Goal: Information Seeking & Learning: Learn about a topic

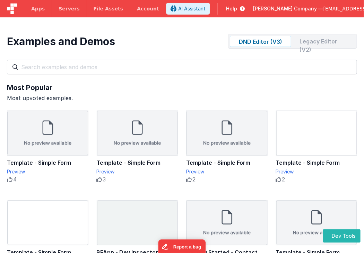
click at [323, 41] on div "Legacy Editor (V2)" at bounding box center [324, 41] width 61 height 11
click at [270, 40] on div "DND Editor (V3)" at bounding box center [260, 41] width 61 height 11
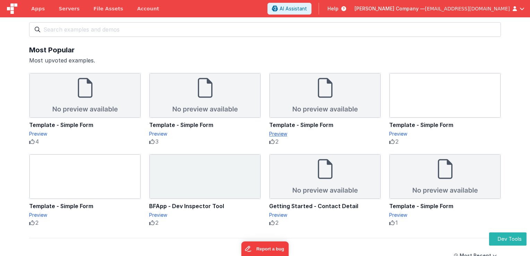
scroll to position [35, 0]
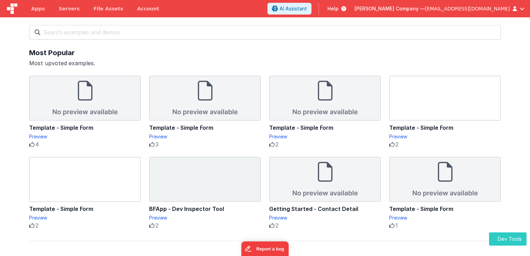
click at [500, 239] on button "Dev Tools" at bounding box center [507, 240] width 37 height 14
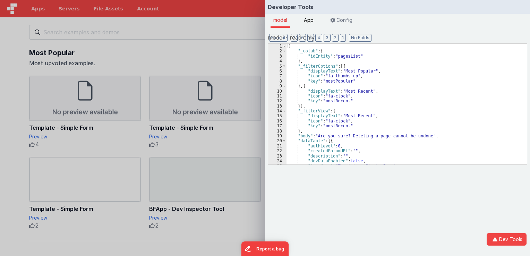
click at [312, 22] on span "App" at bounding box center [309, 20] width 10 height 6
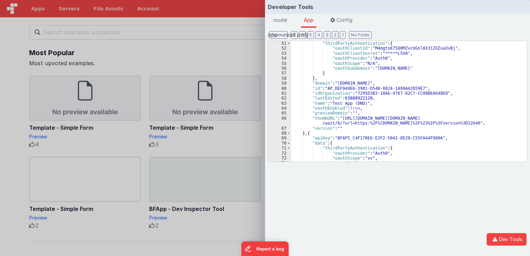
scroll to position [18, 0]
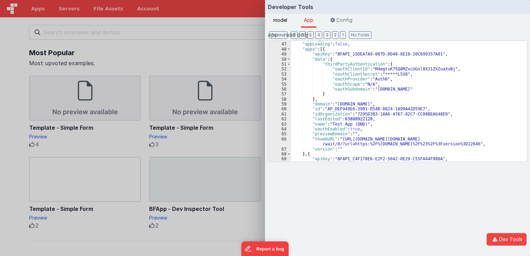
click at [281, 19] on span "model" at bounding box center [280, 20] width 14 height 6
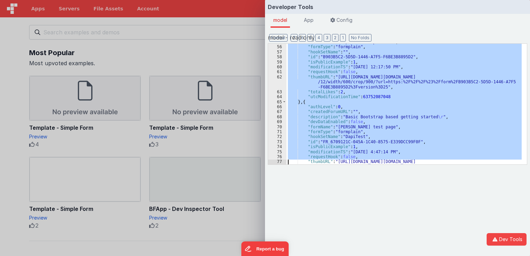
scroll to position [294, 0]
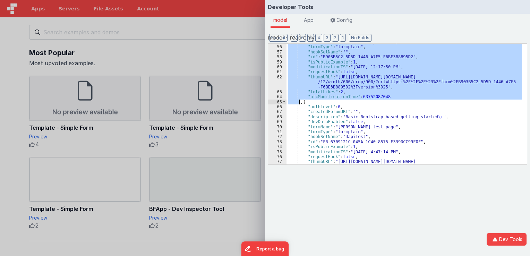
drag, startPoint x: 307, startPoint y: 63, endPoint x: 300, endPoint y: 101, distance: 38.8
click at [300, 101] on div ""formName" : "Template - Simple Form" , "formType" : "formplain" , "hookSetName…" at bounding box center [404, 110] width 235 height 141
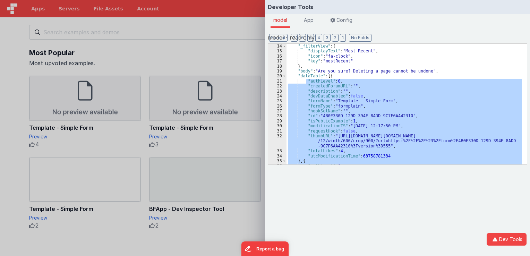
scroll to position [44, 0]
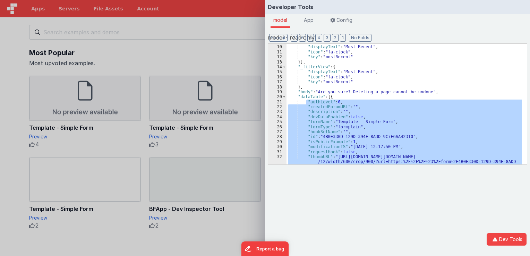
click at [330, 97] on div "} , { "displayText" : "Most Recent" , "icon" : "fa-clock" , "key" : "mostRecent…" at bounding box center [404, 110] width 235 height 141
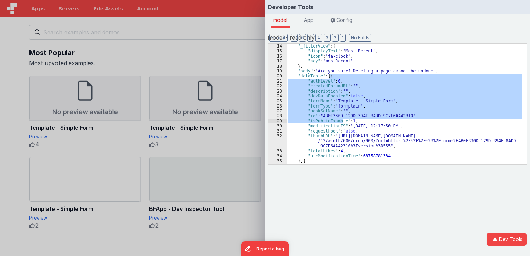
scroll to position [86, 0]
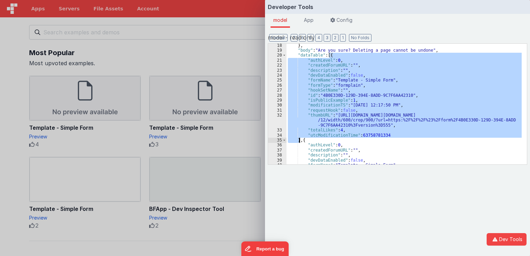
drag, startPoint x: 329, startPoint y: 98, endPoint x: 299, endPoint y: 139, distance: 51.4
click at [299, 139] on div "} , "body" : "Are you sure? Deleting a page cannot be undone" , "dataTable" : […" at bounding box center [404, 108] width 235 height 131
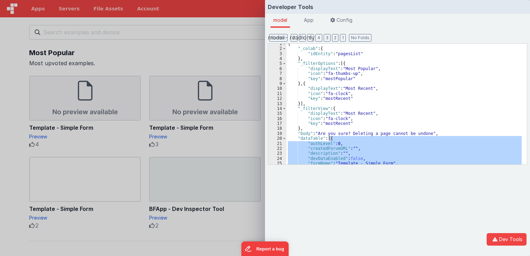
scroll to position [0, 0]
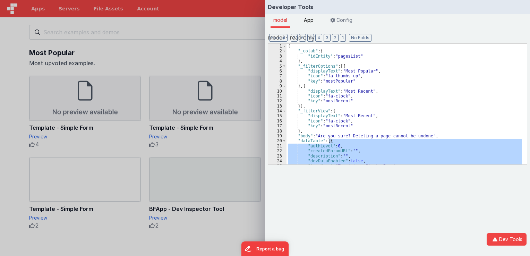
click at [310, 16] on li "App" at bounding box center [308, 21] width 15 height 14
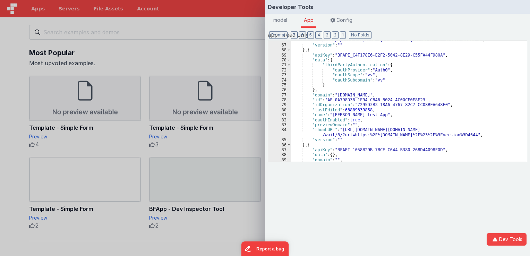
scroll to position [27, 0]
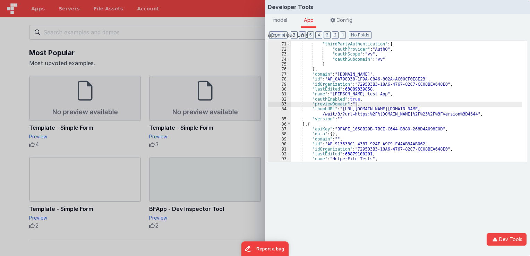
click at [375, 105] on div ""data" : { "thirdPartyAuthentication" : { "oauthProvider" : "Auth0" , "oauthSco…" at bounding box center [406, 102] width 231 height 131
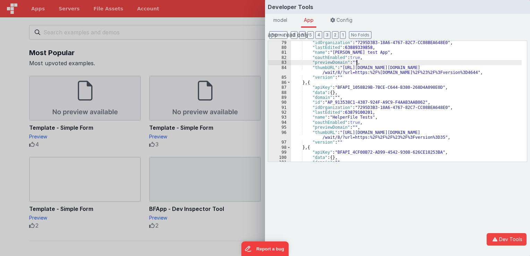
click at [218, 41] on div "Developer Tools model App Params Log (1) Misc Windows Config model - read only …" at bounding box center [265, 128] width 530 height 256
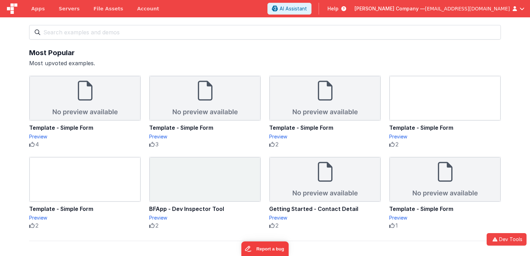
click at [14, 9] on img at bounding box center [12, 8] width 10 height 10
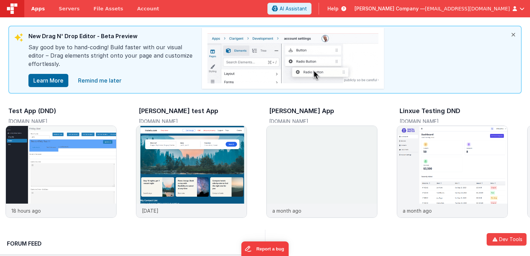
click at [34, 8] on span "Apps" at bounding box center [38, 8] width 14 height 7
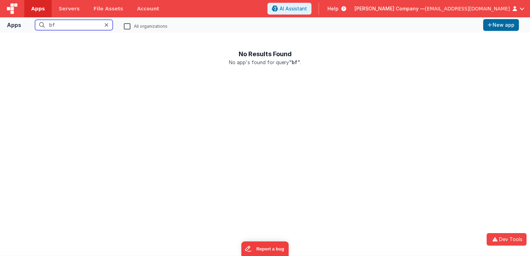
type input "bf"
click at [128, 26] on label "All organizations" at bounding box center [146, 26] width 44 height 5
click at [0, 0] on input "All organizations" at bounding box center [0, 0] width 0 height 0
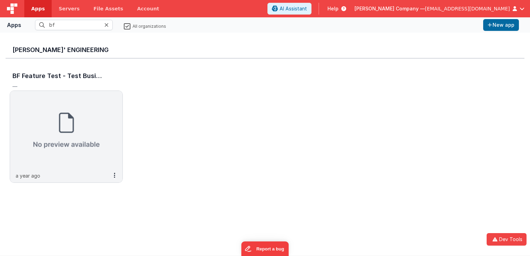
click at [9, 12] on img at bounding box center [12, 8] width 10 height 10
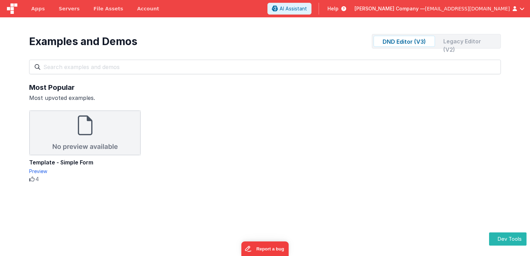
click at [461, 40] on div "Legacy Editor (V2)" at bounding box center [468, 41] width 61 height 11
click at [404, 38] on div "DND Editor (V3)" at bounding box center [404, 41] width 61 height 11
click at [443, 44] on div "Legacy Editor (V2)" at bounding box center [468, 41] width 61 height 11
click at [407, 44] on div "DND Editor (V3)" at bounding box center [404, 41] width 61 height 11
click at [439, 41] on div "Legacy Editor (V2)" at bounding box center [468, 41] width 61 height 11
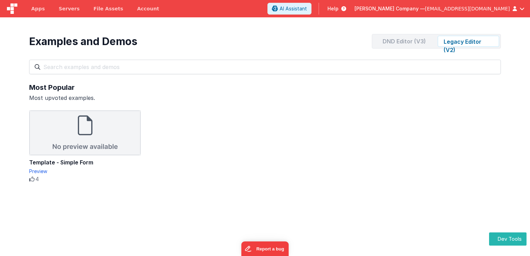
click at [416, 41] on div "DND Editor (V3)" at bounding box center [404, 41] width 61 height 11
click at [436, 45] on div "DND Editor (V3) Legacy Editor (V2)" at bounding box center [436, 41] width 129 height 15
click at [447, 44] on div "Legacy Editor (V2)" at bounding box center [468, 41] width 61 height 11
click at [421, 41] on div "DND Editor (V3)" at bounding box center [404, 41] width 61 height 11
click at [346, 8] on icon at bounding box center [343, 8] width 8 height 7
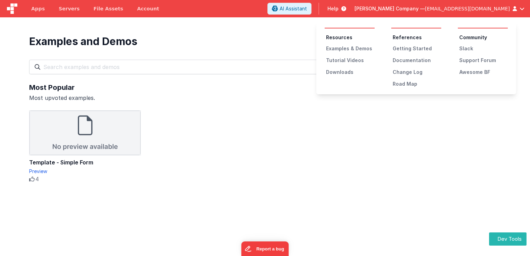
click at [344, 44] on ul "Resources Examples & Demos Tutorial Videos Downloads" at bounding box center [350, 55] width 50 height 42
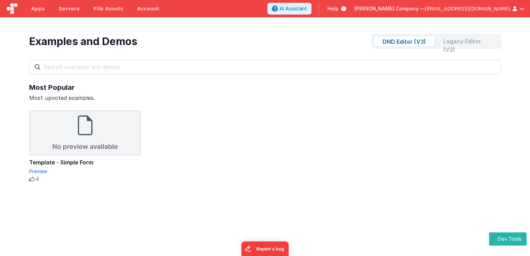
click at [339, 11] on span "Help" at bounding box center [333, 8] width 11 height 7
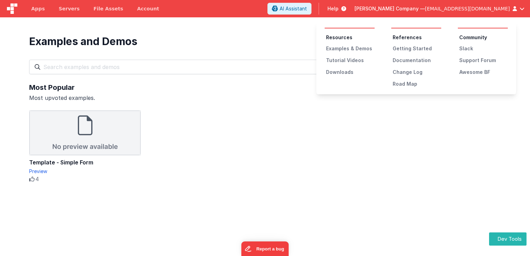
click at [355, 52] on ul "Resources Examples & Demos Tutorial Videos Downloads" at bounding box center [350, 55] width 50 height 42
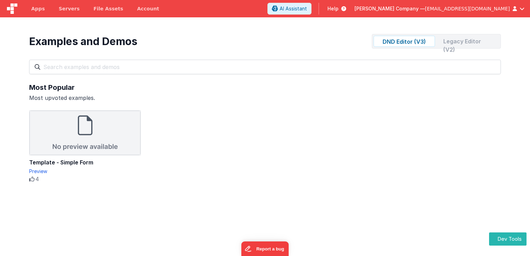
click at [339, 9] on span "Help" at bounding box center [333, 8] width 11 height 7
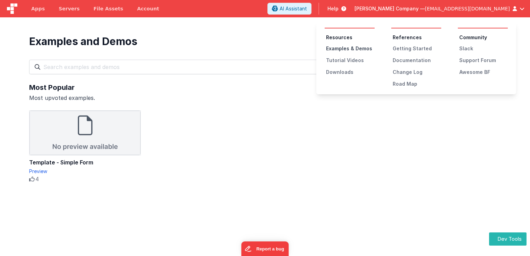
click at [347, 45] on div "Examples & Demos" at bounding box center [350, 48] width 49 height 7
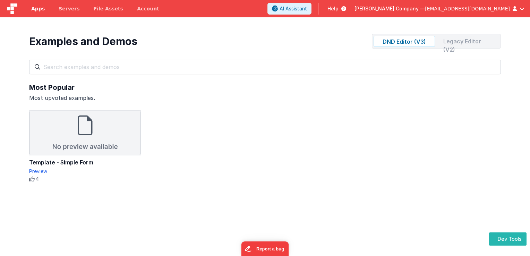
click at [38, 10] on span "Apps" at bounding box center [38, 8] width 14 height 7
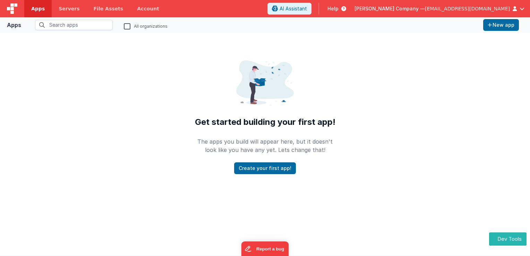
click at [122, 26] on fieldset "All organizations" at bounding box center [252, 25] width 457 height 10
click at [128, 27] on label "All organizations" at bounding box center [146, 26] width 44 height 5
click at [0, 0] on input "All organizations" at bounding box center [0, 0] width 0 height 0
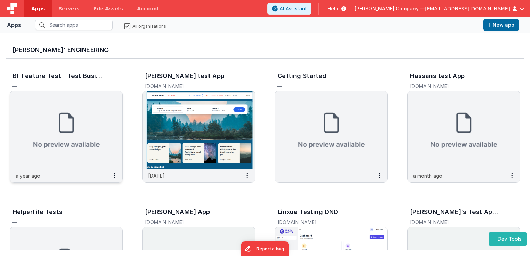
click at [75, 123] on img at bounding box center [66, 130] width 112 height 78
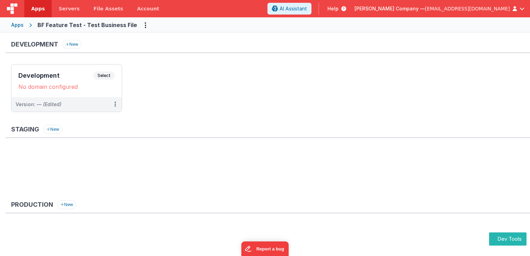
click at [16, 24] on div "Apps" at bounding box center [17, 25] width 12 height 7
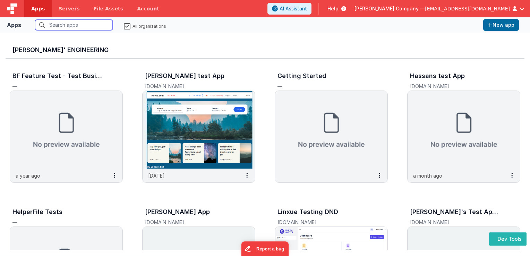
click at [66, 20] on input "text" at bounding box center [74, 25] width 78 height 10
type input "a"
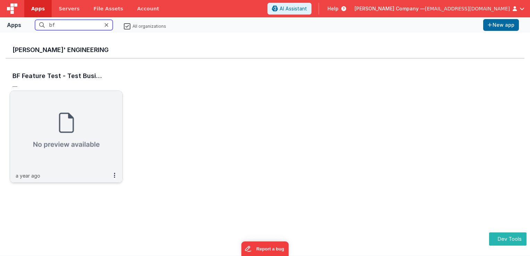
type input "bf"
click at [65, 79] on h3 "BF Feature Test - Test Business File" at bounding box center [57, 75] width 91 height 9
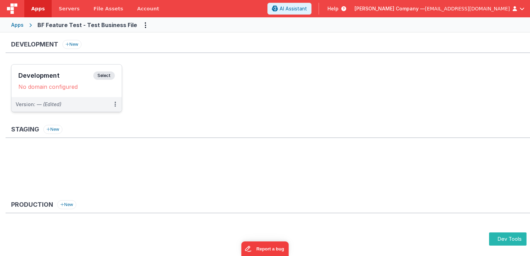
click at [110, 75] on span "Select" at bounding box center [104, 75] width 22 height 8
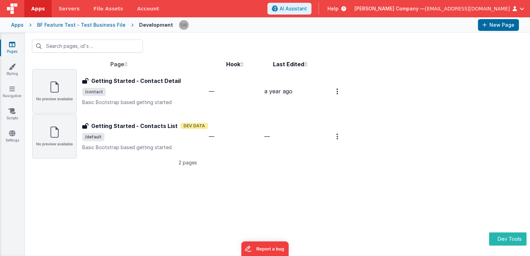
click at [134, 82] on h3 "Getting Started - Contact Detail" at bounding box center [136, 81] width 90 height 8
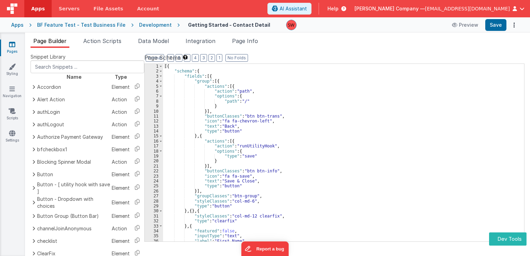
click at [15, 24] on div "Apps" at bounding box center [17, 25] width 12 height 7
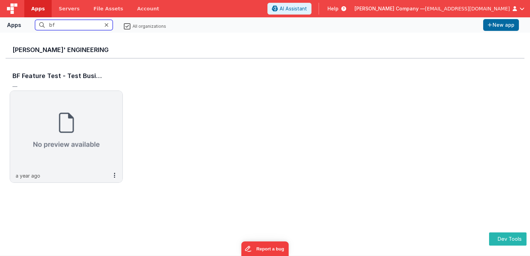
type input "b"
click at [128, 26] on label "All organizations" at bounding box center [145, 26] width 42 height 5
click at [0, 0] on input "All organizations" at bounding box center [0, 0] width 0 height 0
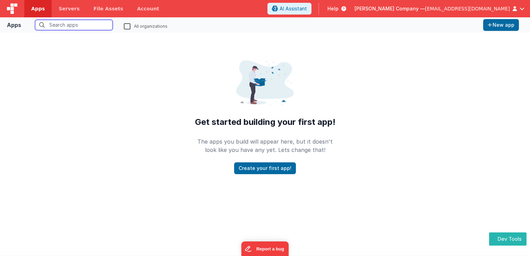
click at [61, 28] on input "text" at bounding box center [74, 25] width 78 height 10
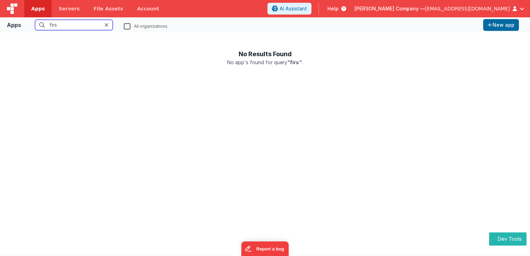
type input "firs"
click at [129, 24] on label "All organizations" at bounding box center [146, 26] width 44 height 5
click at [0, 0] on input "All organizations" at bounding box center [0, 0] width 0 height 0
click at [108, 23] on icon at bounding box center [106, 25] width 4 height 6
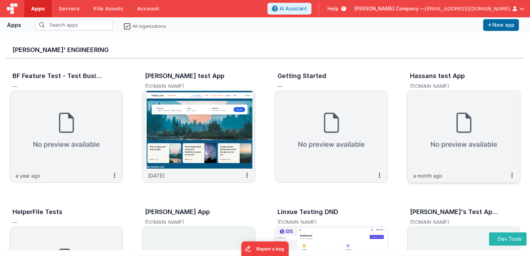
click at [428, 141] on img at bounding box center [464, 130] width 112 height 78
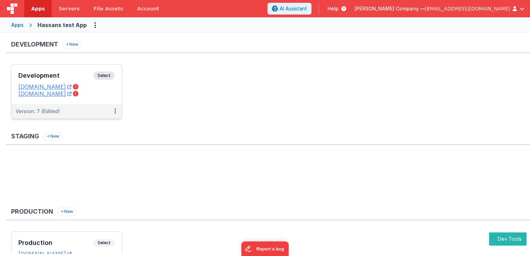
click at [103, 75] on span "Select" at bounding box center [104, 75] width 22 height 8
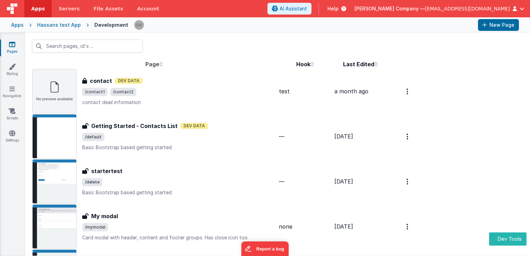
click at [160, 177] on div "startertest startertest /delete Basic Bootstrap based getting started" at bounding box center [180, 181] width 196 height 29
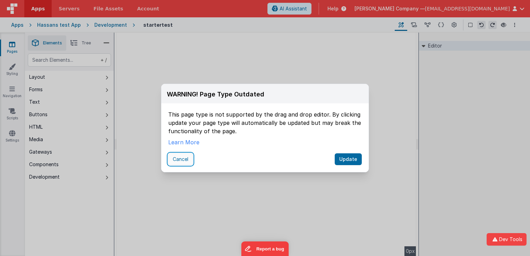
click at [186, 158] on button "Cancel" at bounding box center [180, 159] width 25 height 12
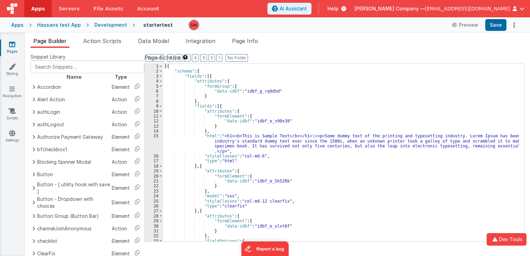
click at [56, 25] on div "Hassans test App" at bounding box center [59, 25] width 44 height 7
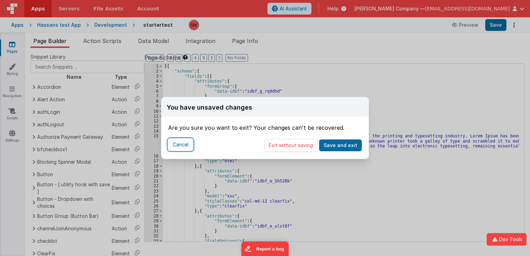
click at [179, 142] on button "Cancel" at bounding box center [180, 145] width 25 height 12
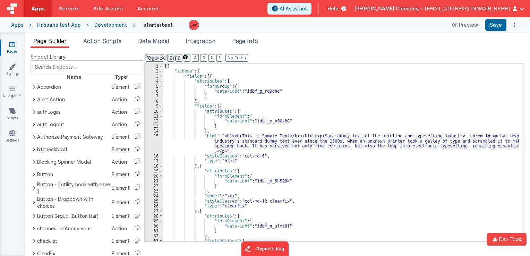
click at [17, 28] on div "Apps Hassans test App Development startertest Preview Save" at bounding box center [265, 24] width 530 height 15
click at [18, 23] on div "Apps" at bounding box center [17, 25] width 12 height 7
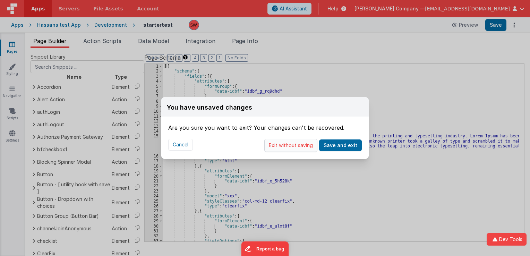
click at [294, 147] on button "Exit without saving" at bounding box center [290, 145] width 53 height 13
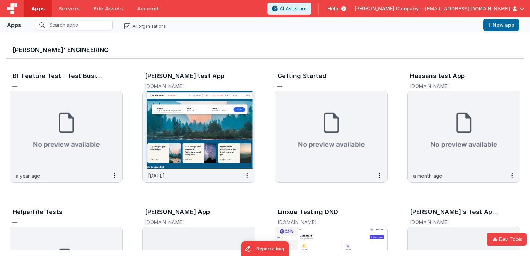
click at [339, 8] on span "Help" at bounding box center [333, 8] width 11 height 7
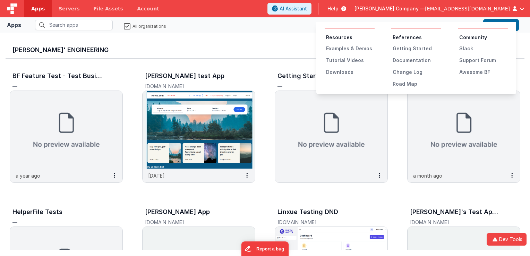
click at [375, 7] on button at bounding box center [265, 128] width 530 height 256
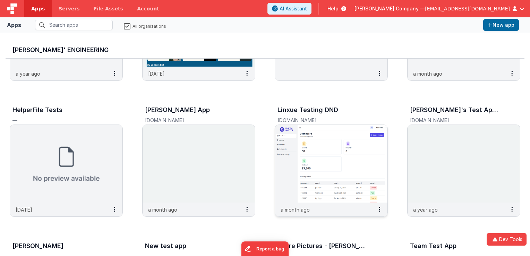
scroll to position [104, 0]
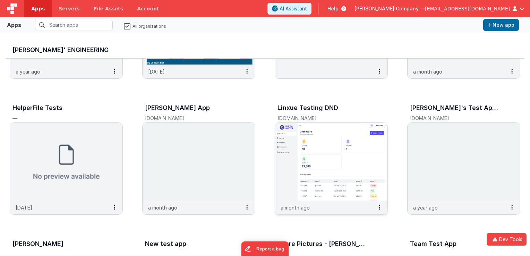
click at [302, 138] on img at bounding box center [331, 162] width 112 height 78
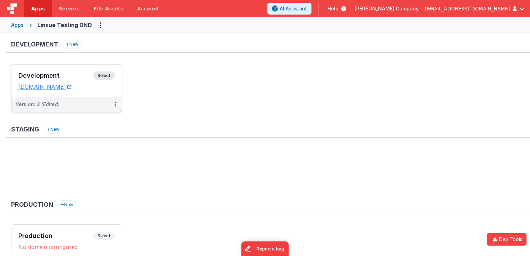
click at [109, 75] on span "Select" at bounding box center [104, 75] width 22 height 8
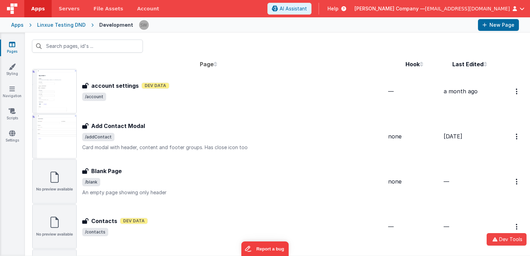
click at [169, 172] on div "Blank Page" at bounding box center [234, 171] width 305 height 8
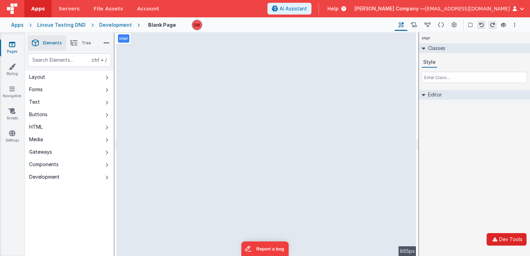
click at [500, 237] on button "Dev Tools" at bounding box center [507, 239] width 40 height 12
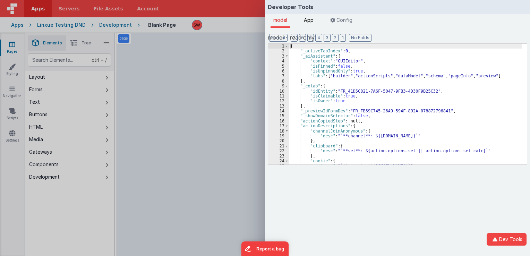
click at [308, 22] on span "App" at bounding box center [309, 20] width 10 height 6
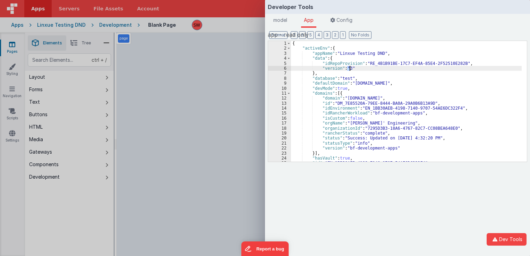
click at [349, 70] on div "{ "activeEnv" : { "appName" : "Linxue Testing DND" , "data" : { "idRepoProvisio…" at bounding box center [406, 106] width 231 height 131
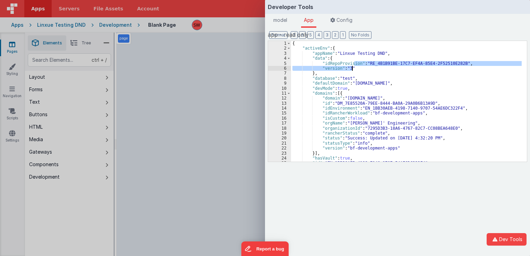
click at [357, 67] on div "{ "activeEnv" : { "appName" : "Linxue Testing DND" , "data" : { "idRepoProvisio…" at bounding box center [406, 106] width 231 height 131
click at [347, 70] on div "{ "activeEnv" : { "appName" : "Linxue Testing DND" , "data" : { "idRepoProvisio…" at bounding box center [406, 101] width 231 height 121
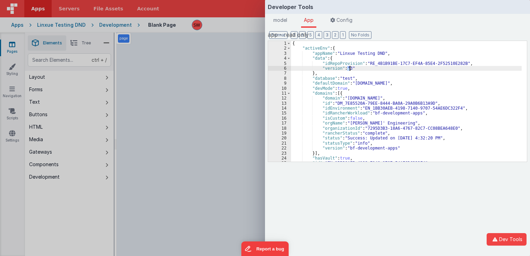
click at [349, 69] on div "{ "activeEnv" : { "appName" : "Linxue Testing DND" , "data" : { "idRepoProvisio…" at bounding box center [406, 106] width 231 height 131
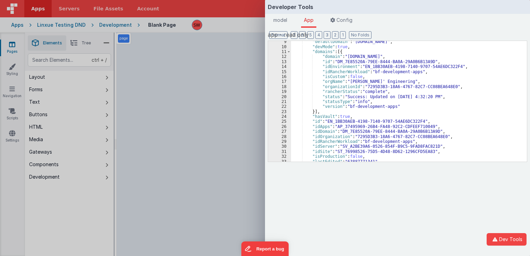
scroll to position [3, 0]
drag, startPoint x: 370, startPoint y: 71, endPoint x: 414, endPoint y: 71, distance: 44.1
click at [414, 71] on div ""defaultDomain" : "linxuetestingdnd.fmbetterforms.com" , "devMode" : true , "do…" at bounding box center [406, 104] width 231 height 131
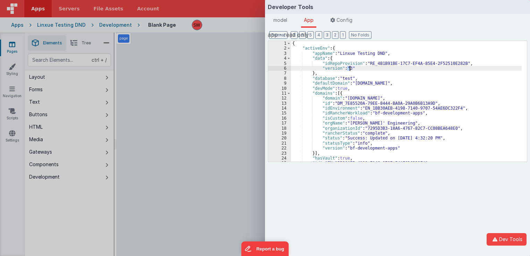
click at [350, 70] on div "{ "activeEnv" : { "appName" : "Linxue Testing DND" , "data" : { "idRepoProvisio…" at bounding box center [406, 106] width 231 height 131
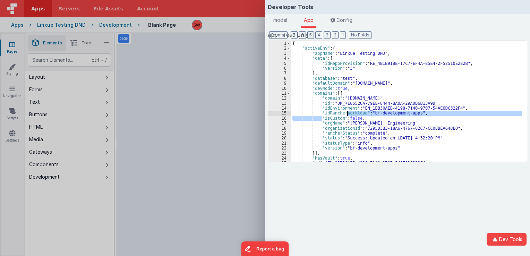
drag, startPoint x: 323, startPoint y: 116, endPoint x: 352, endPoint y: 111, distance: 29.3
click at [352, 111] on div "{ "activeEnv" : { "appName" : "Linxue Testing DND" , "data" : { "idRepoProvisio…" at bounding box center [406, 106] width 231 height 131
click at [365, 114] on div "{ "activeEnv" : { "appName" : "Linxue Testing DND" , "data" : { "idRepoProvisio…" at bounding box center [406, 101] width 231 height 121
drag, startPoint x: 362, startPoint y: 114, endPoint x: 322, endPoint y: 114, distance: 39.2
click at [322, 114] on div "{ "activeEnv" : { "appName" : "Linxue Testing DND" , "data" : { "idRepoProvisio…" at bounding box center [406, 106] width 231 height 131
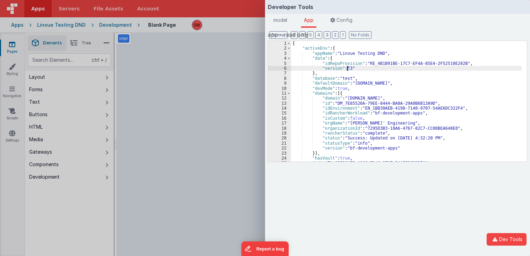
click at [348, 69] on div "{ "activeEnv" : { "appName" : "Linxue Testing DND" , "data" : { "idRepoProvisio…" at bounding box center [406, 106] width 231 height 131
click at [351, 70] on div "{ "activeEnv" : { "appName" : "Linxue Testing DND" , "data" : { "idRepoProvisio…" at bounding box center [406, 106] width 231 height 131
click at [350, 69] on div "{ "activeEnv" : { "appName" : "Linxue Testing DND" , "data" : { "idRepoProvisio…" at bounding box center [406, 106] width 231 height 131
click at [187, 76] on div "Developer Tools model App Params Log (4) Misc Windows Config model - read only …" at bounding box center [265, 128] width 530 height 256
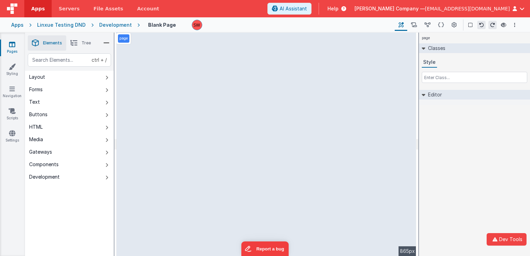
click at [67, 25] on div "Linxue Testing DND" at bounding box center [61, 25] width 49 height 7
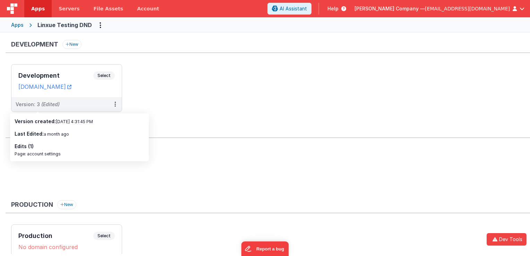
click at [339, 6] on span "Help" at bounding box center [333, 8] width 11 height 7
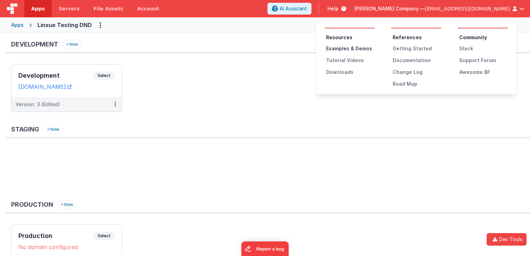
click at [355, 47] on div "Examples & Demos" at bounding box center [350, 48] width 49 height 7
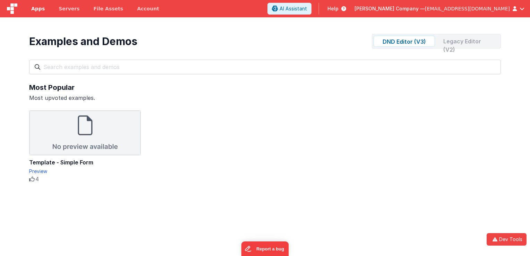
click at [35, 10] on span "Apps" at bounding box center [38, 8] width 14 height 7
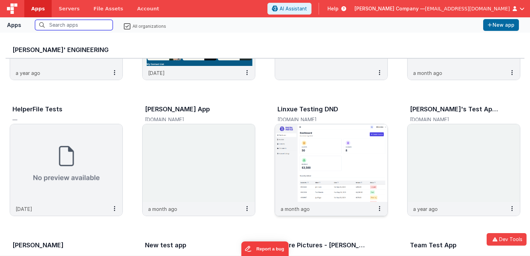
scroll to position [104, 0]
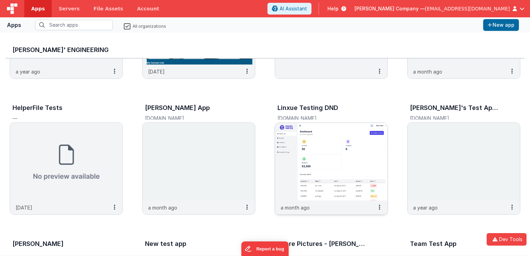
click at [319, 166] on img at bounding box center [331, 162] width 112 height 78
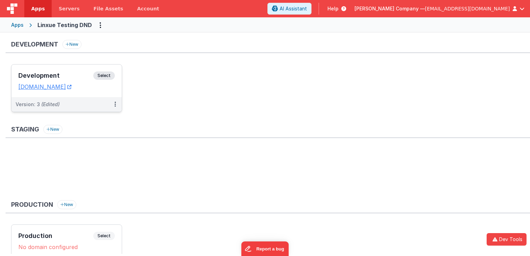
click at [105, 75] on span "Select" at bounding box center [104, 75] width 22 height 8
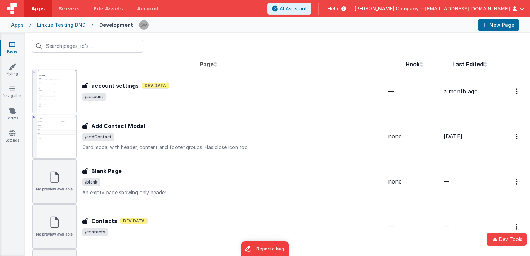
click at [214, 65] on span at bounding box center [217, 63] width 6 height 7
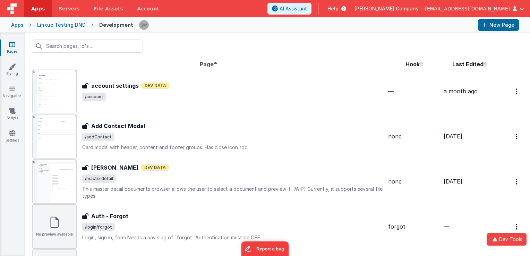
click at [214, 65] on span at bounding box center [217, 63] width 6 height 7
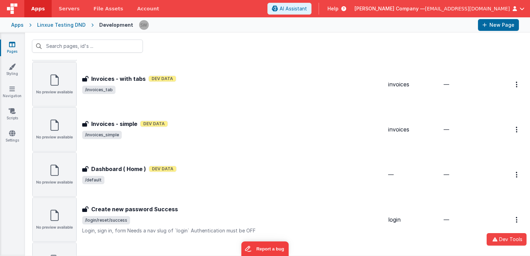
scroll to position [174, 0]
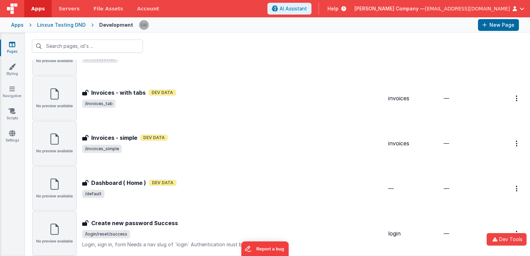
click at [227, 99] on div "Invoices - with tabs Invoices - with tabs Dev Data /invoices_tab" at bounding box center [234, 97] width 305 height 19
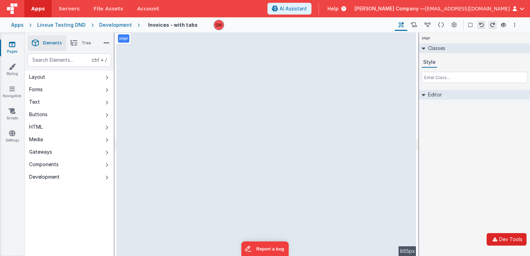
click at [500, 239] on button "Dev Tools" at bounding box center [507, 239] width 40 height 12
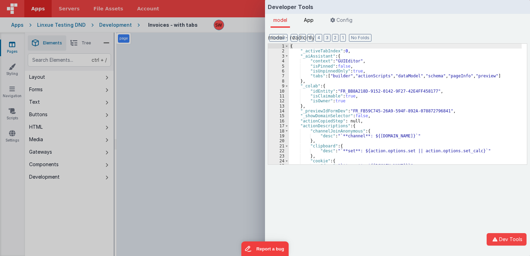
click at [312, 19] on span "App" at bounding box center [309, 20] width 10 height 6
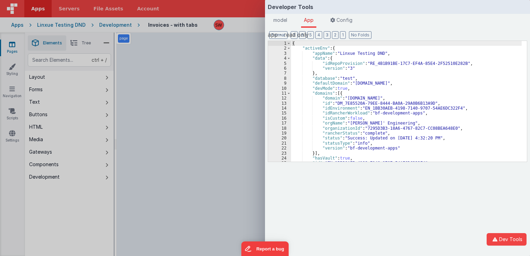
click at [364, 71] on div "{ "activeEnv" : { "appName" : "Linxue Testing DND" , "data" : { "idRepoProvisio…" at bounding box center [406, 106] width 231 height 131
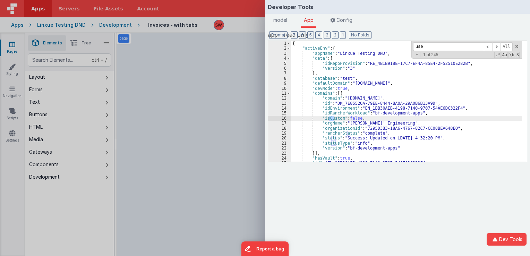
scroll to position [15, 0]
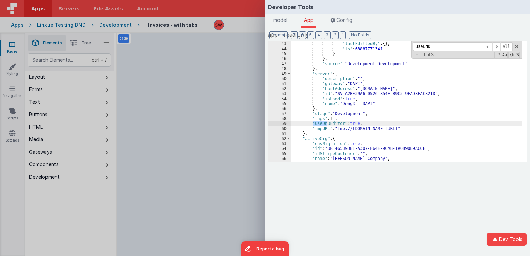
type input "useDND"
click at [349, 125] on div ""description" : "Page: account settings" , "lastEdittedBy" : { } , "ts" : 63887…" at bounding box center [406, 101] width 231 height 131
click at [321, 124] on div ""description" : "Page: account settings" , "lastEdittedBy" : { } , "ts" : 63887…" at bounding box center [406, 101] width 231 height 131
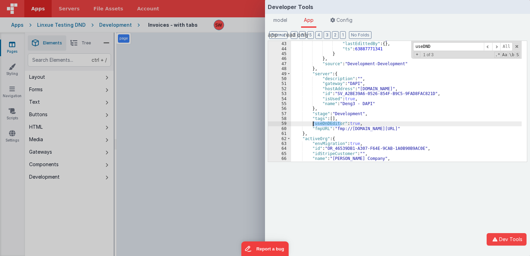
click at [239, 10] on div "Developer Tools model App Params Log (5) Misc Windows Config model - read only …" at bounding box center [265, 128] width 530 height 256
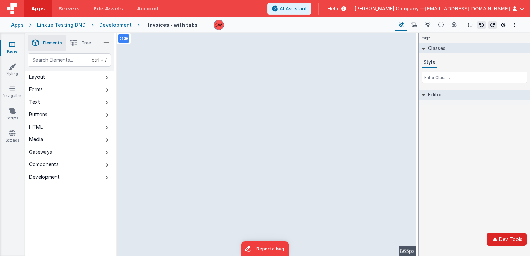
click at [510, 237] on button "Dev Tools" at bounding box center [507, 239] width 40 height 12
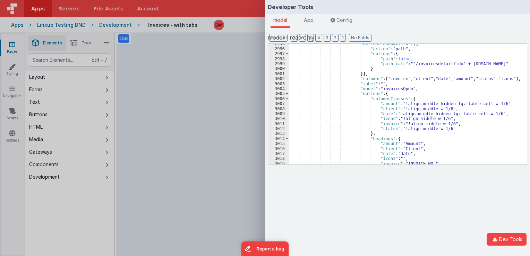
scroll to position [11250, 0]
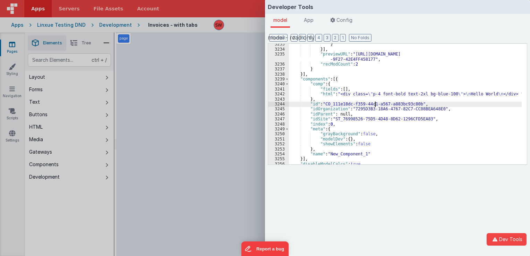
click at [376, 102] on div "} }] , "previewURL" : "https://linxuetestingdnd.fmbetterforms.com/#/form/FR_BB8…" at bounding box center [405, 107] width 233 height 131
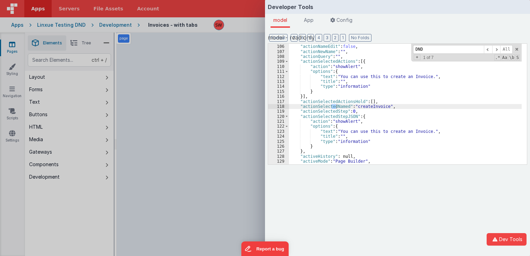
scroll to position [2304, 0]
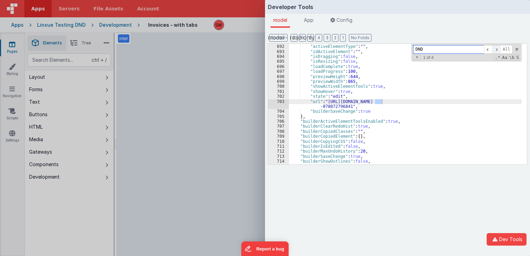
click at [496, 49] on span at bounding box center [496, 49] width 8 height 9
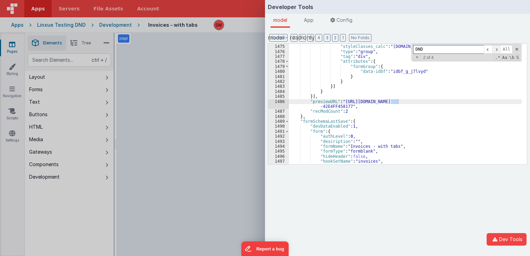
click at [496, 49] on span at bounding box center [496, 49] width 8 height 9
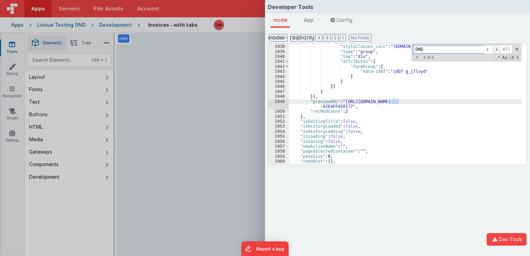
click at [496, 49] on span at bounding box center [496, 49] width 8 height 9
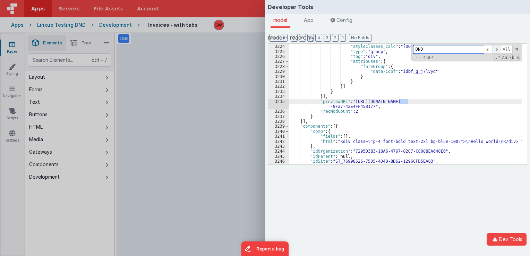
click at [496, 49] on span at bounding box center [496, 49] width 8 height 9
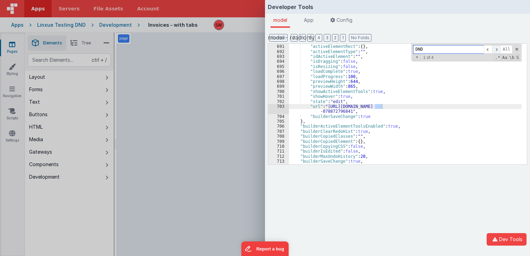
click at [496, 49] on span at bounding box center [496, 49] width 8 height 9
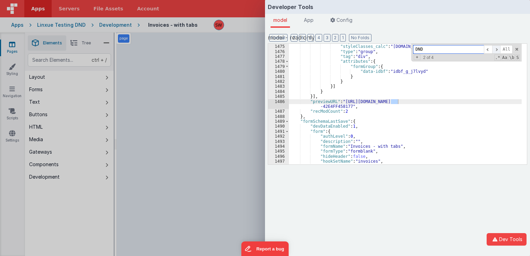
click at [496, 49] on span at bounding box center [496, 49] width 8 height 9
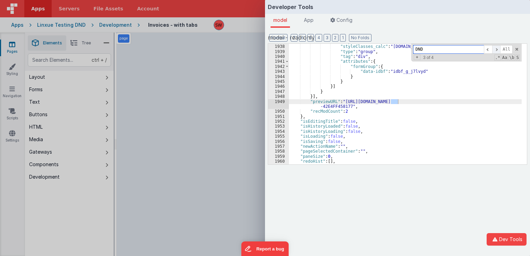
click at [496, 49] on span at bounding box center [496, 49] width 8 height 9
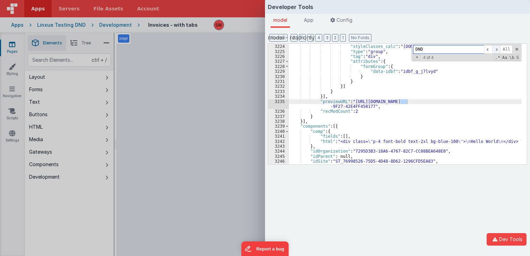
click at [496, 49] on span at bounding box center [496, 49] width 8 height 9
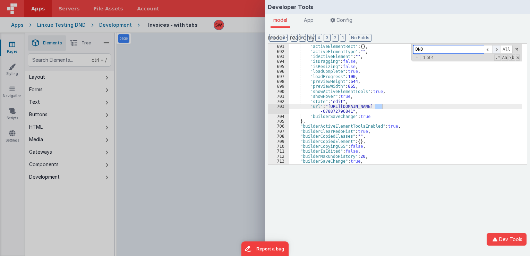
click at [496, 49] on span at bounding box center [496, 49] width 8 height 9
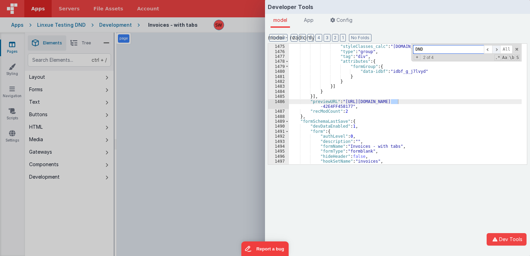
click at [496, 49] on span at bounding box center [496, 49] width 8 height 9
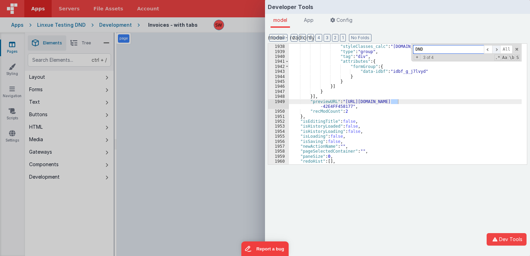
click at [496, 49] on span at bounding box center [496, 49] width 8 height 9
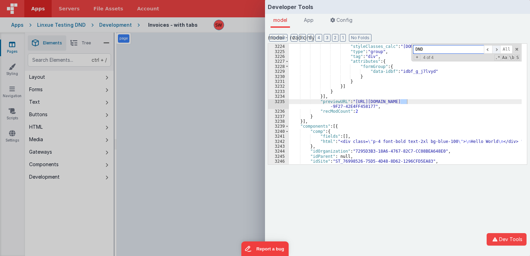
click at [496, 49] on span at bounding box center [496, 49] width 8 height 9
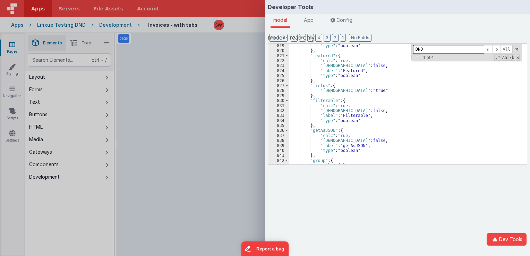
scroll to position [2652, 0]
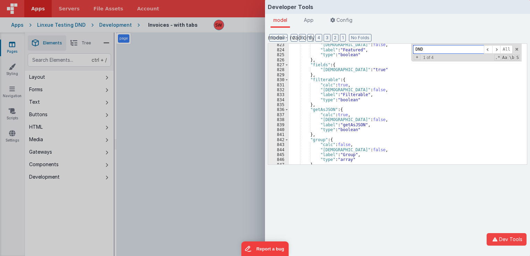
click at [418, 52] on input "DND" at bounding box center [448, 49] width 71 height 9
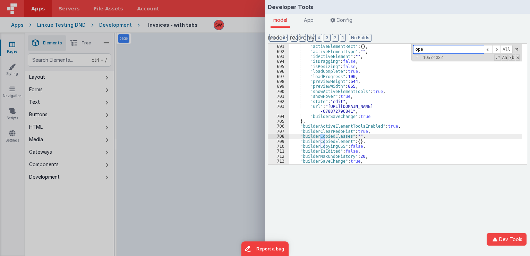
scroll to position [2425, 0]
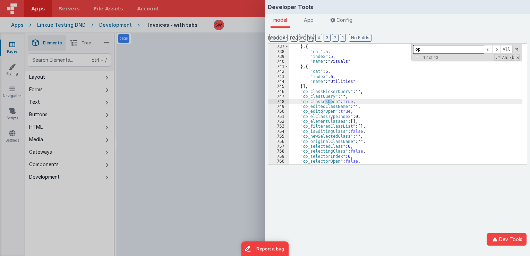
type input "o"
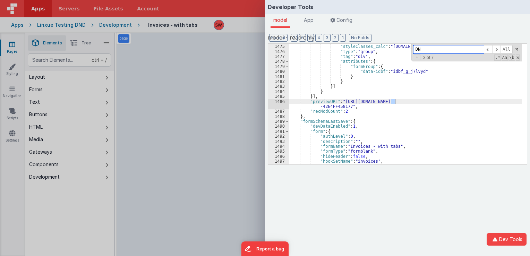
scroll to position [4677, 0]
type input "D"
click at [497, 51] on span at bounding box center [496, 49] width 8 height 9
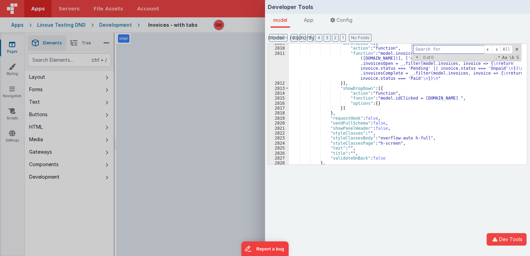
scroll to position [9851, 0]
click at [313, 20] on span "App" at bounding box center [309, 20] width 10 height 6
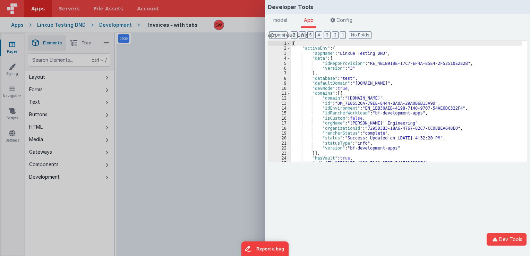
click at [401, 82] on div "{ "activeEnv" : { "appName" : "Linxue Testing DND" , "data" : { "idRepoProvisio…" at bounding box center [406, 106] width 231 height 131
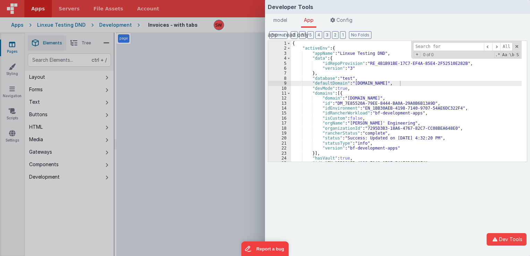
type input "i"
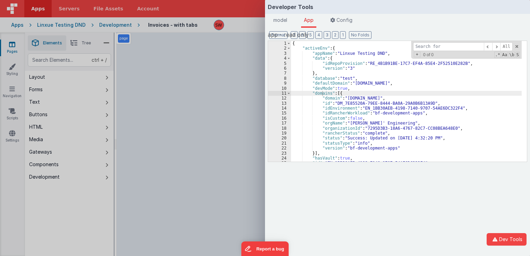
type input "N"
type input "DND"
click at [500, 47] on span at bounding box center [496, 46] width 8 height 9
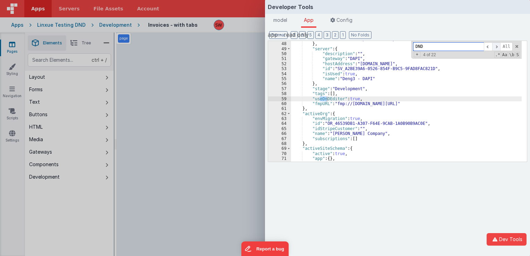
click at [500, 47] on span at bounding box center [496, 46] width 8 height 9
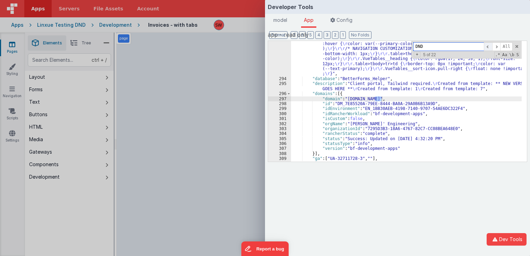
click at [491, 47] on span at bounding box center [488, 46] width 8 height 9
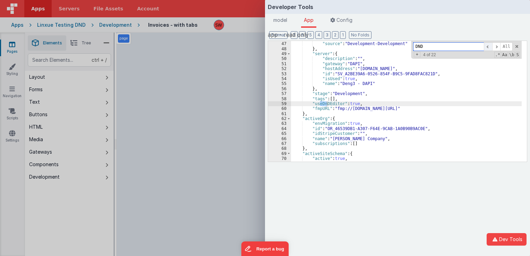
scroll to position [17, 0]
